Goal: Task Accomplishment & Management: Manage account settings

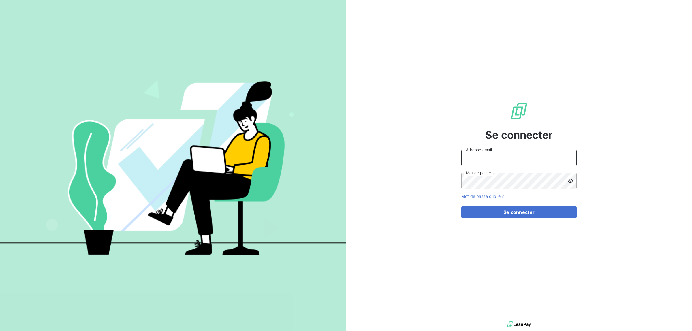
click at [480, 164] on input "Adresse email" at bounding box center [518, 158] width 115 height 16
type input "[EMAIL_ADDRESS][DOMAIN_NAME]"
click at [461, 206] on button "Se connecter" at bounding box center [518, 212] width 115 height 12
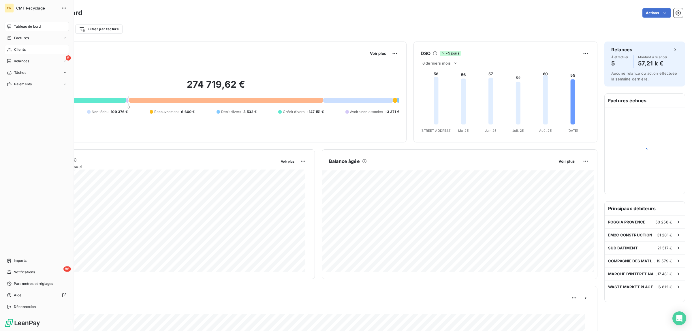
click at [12, 50] on icon at bounding box center [9, 49] width 5 height 5
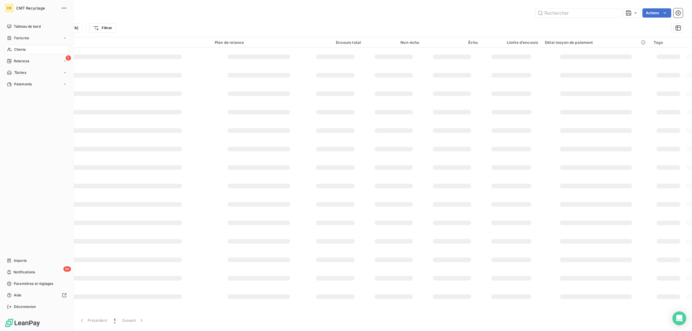
click at [23, 50] on span "Clients" at bounding box center [20, 49] width 12 height 5
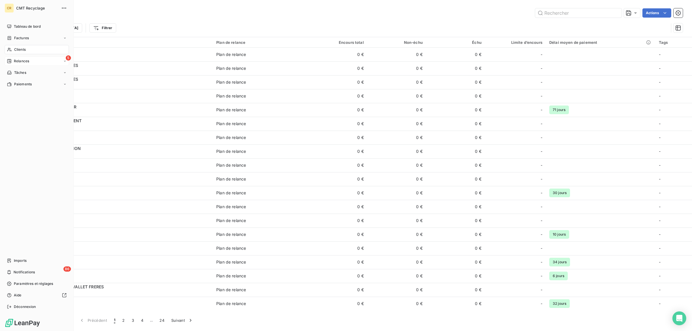
click at [18, 63] on span "Relances" at bounding box center [21, 61] width 15 height 5
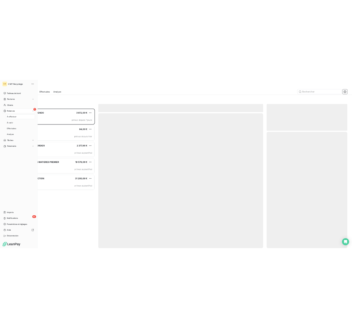
scroll to position [270, 153]
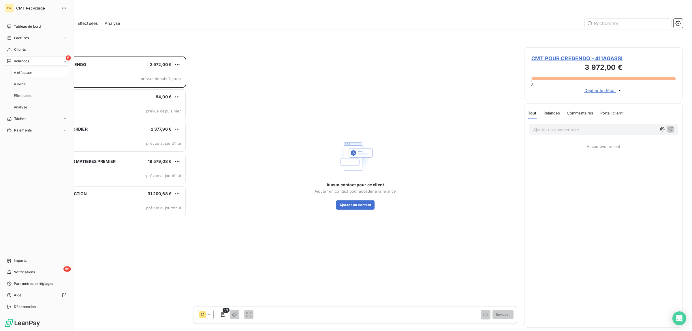
click at [22, 74] on span "À effectuer" at bounding box center [23, 72] width 19 height 5
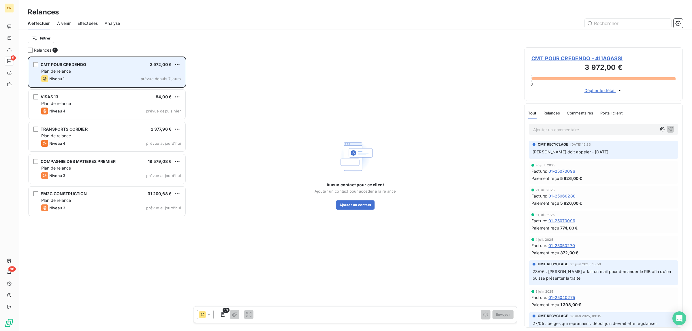
click at [81, 70] on div "Plan de relance" at bounding box center [111, 71] width 140 height 6
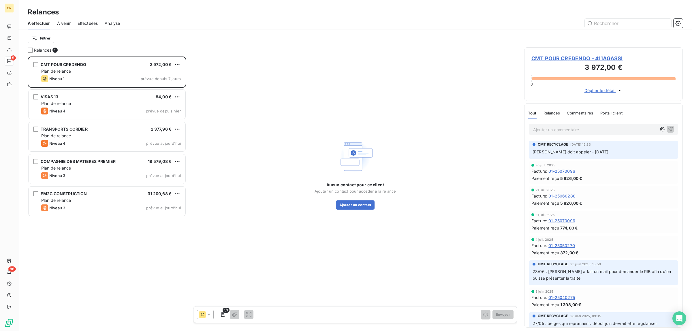
click at [87, 24] on span "Effectuées" at bounding box center [88, 23] width 20 height 6
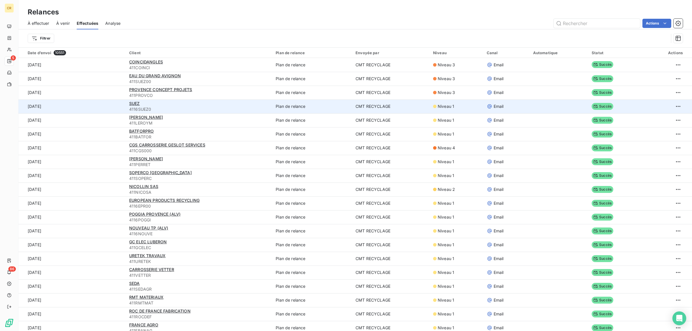
click at [440, 112] on td "Niveau 1" at bounding box center [457, 106] width 54 height 14
